Goal: Task Accomplishment & Management: Manage account settings

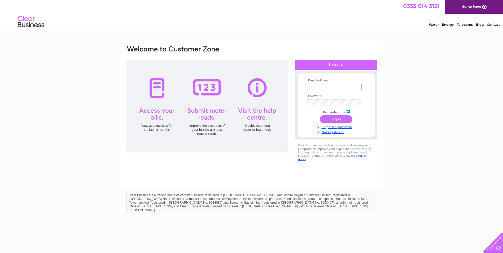
click at [323, 85] on input "text" at bounding box center [334, 87] width 55 height 6
type input "info@campbellplant.co.uk"
click at [323, 99] on td at bounding box center [337, 101] width 62 height 8
click at [320, 115] on input "submit" at bounding box center [336, 118] width 33 height 7
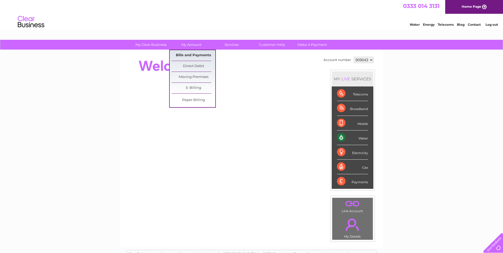
click at [194, 56] on link "Bills and Payments" at bounding box center [194, 55] width 44 height 11
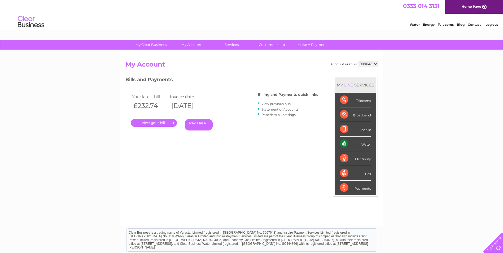
click at [156, 122] on link "." at bounding box center [154, 123] width 46 height 8
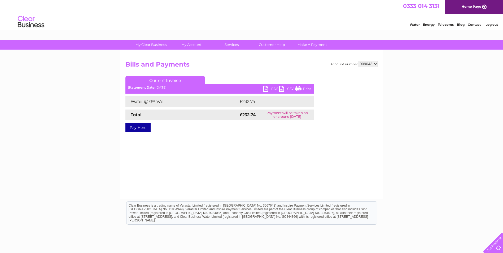
click at [268, 89] on link "PDF" at bounding box center [272, 90] width 16 height 8
click at [79, 97] on div "My Clear Business Login Details My Details My Preferences Link Account My Accou…" at bounding box center [251, 165] width 503 height 250
click at [495, 24] on link "Log out" at bounding box center [492, 25] width 12 height 4
